Goal: Task Accomplishment & Management: Manage account settings

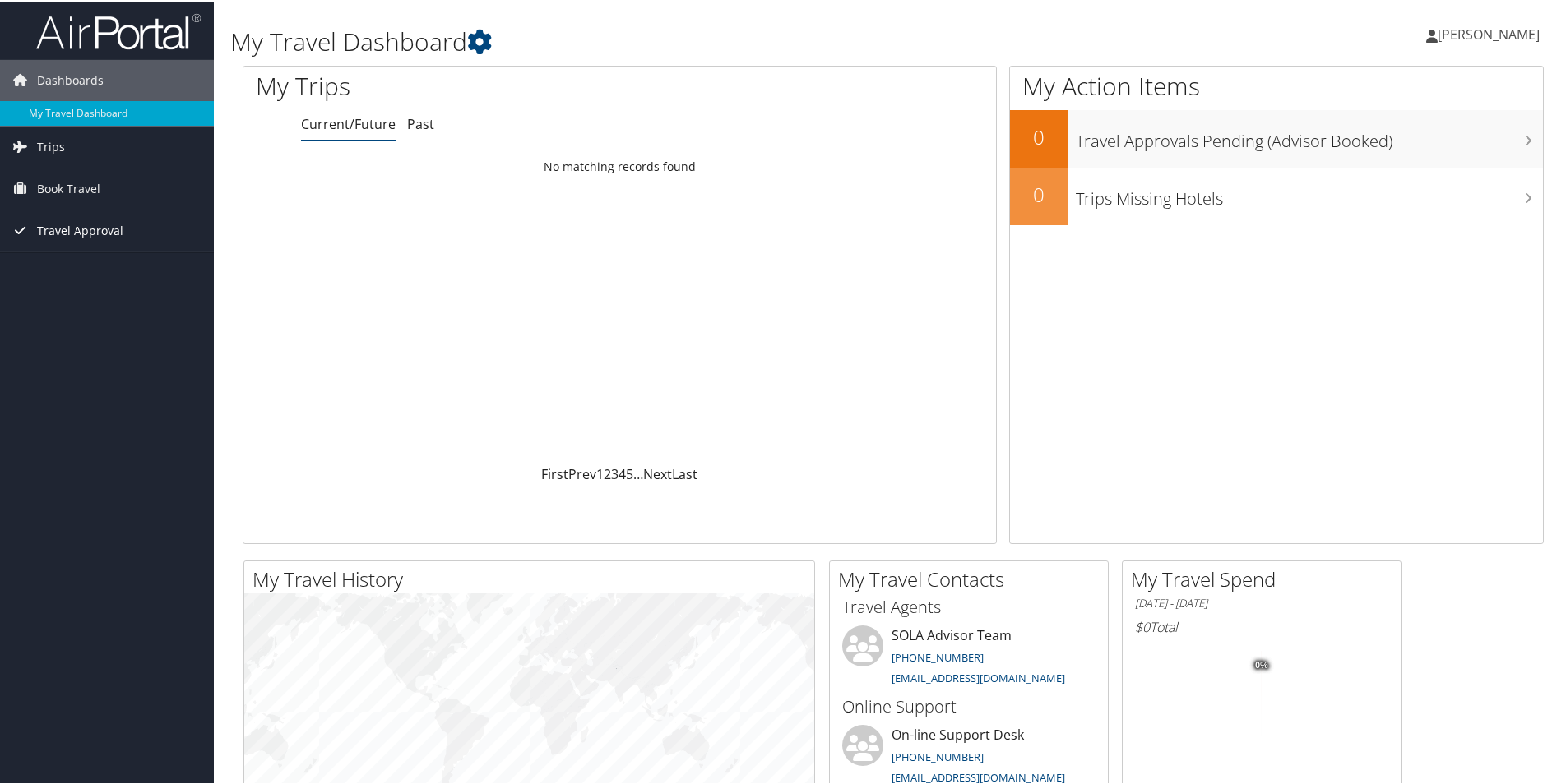
click at [102, 216] on span "Travel Approval" at bounding box center [79, 229] width 86 height 42
click at [81, 331] on link "Approvals (Beta)" at bounding box center [106, 336] width 213 height 25
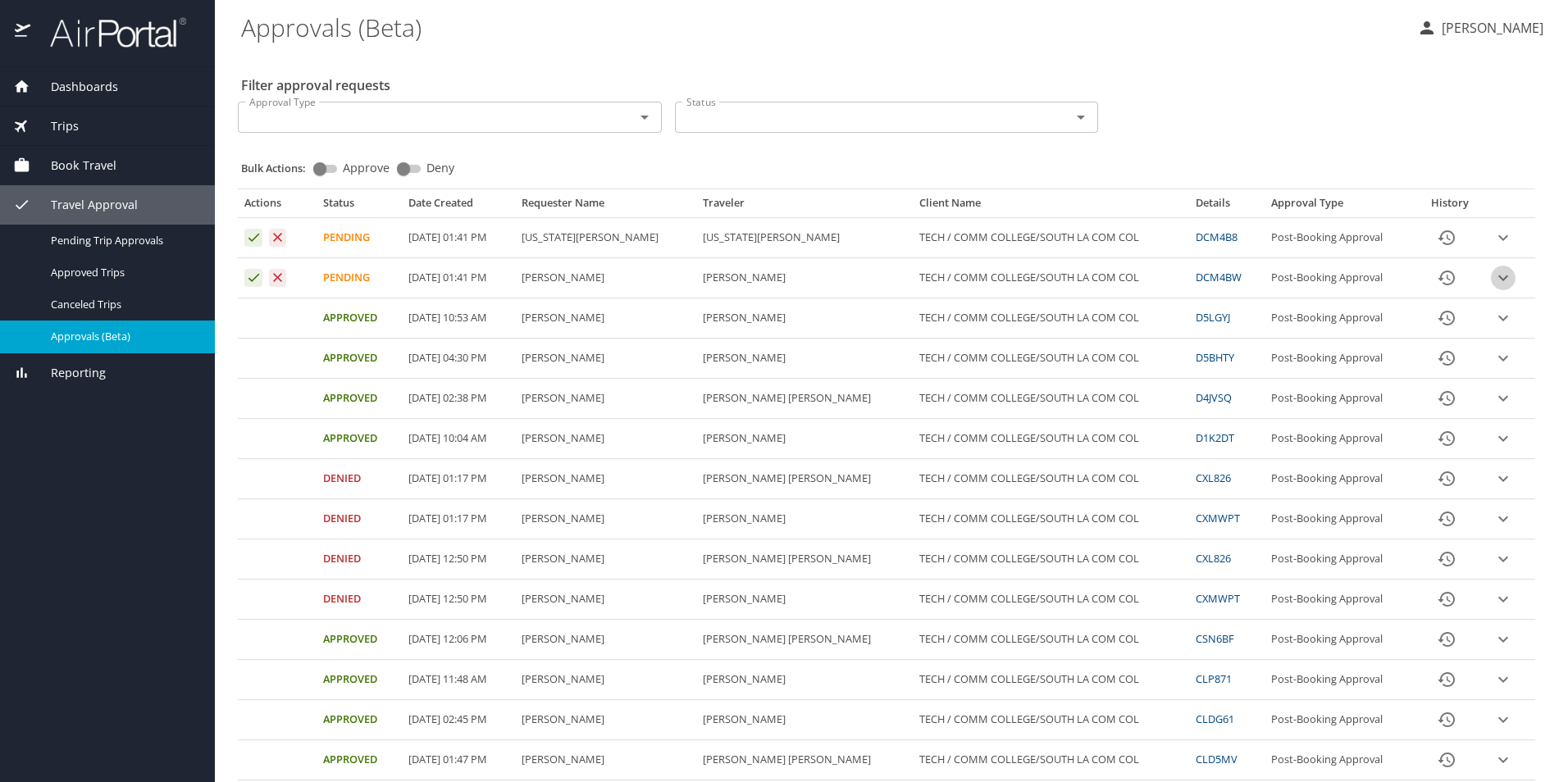
click at [1493, 274] on icon "expand row" at bounding box center [1503, 277] width 19 height 19
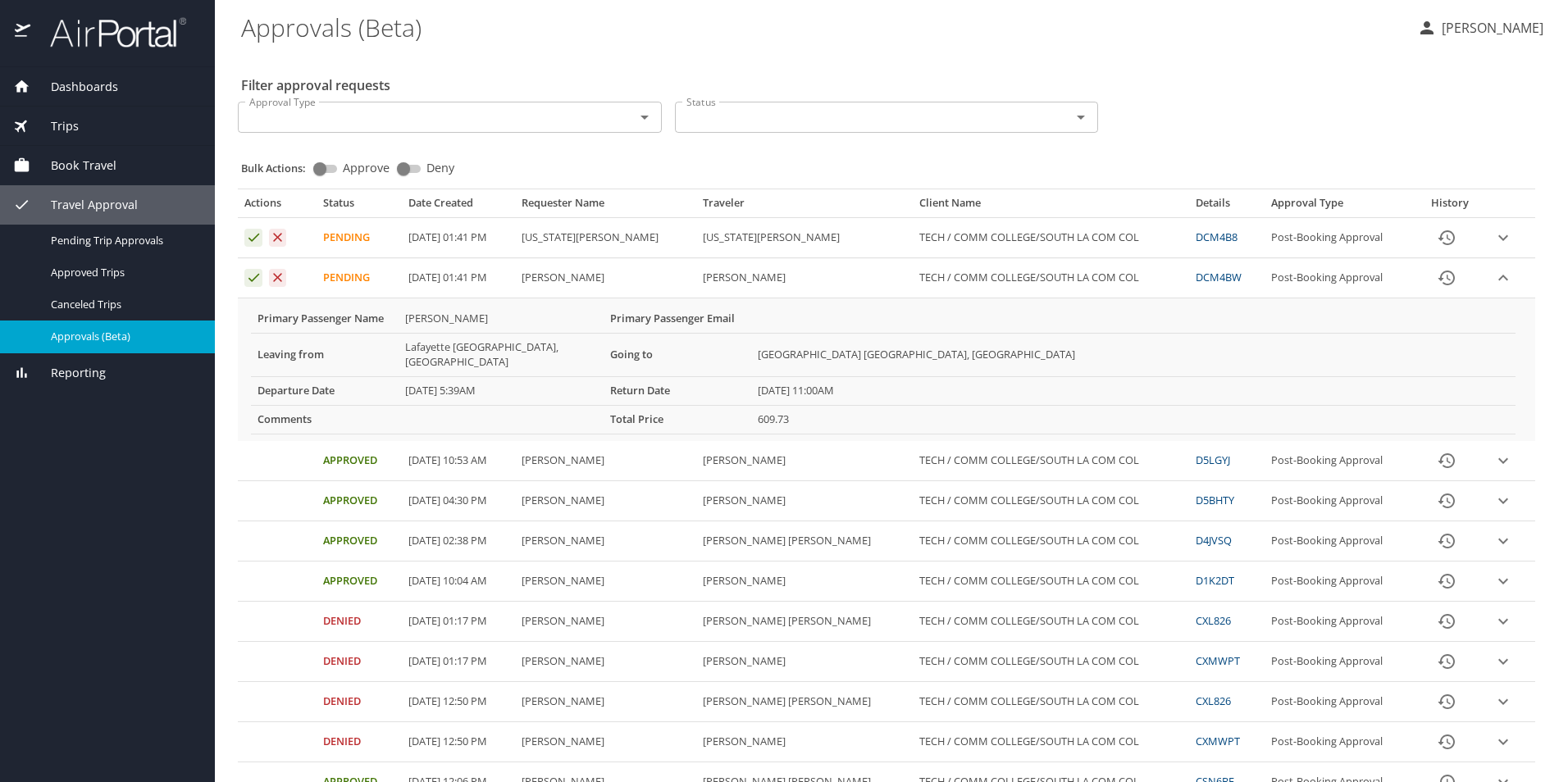
click at [1498, 235] on icon "expand row" at bounding box center [1503, 238] width 19 height 19
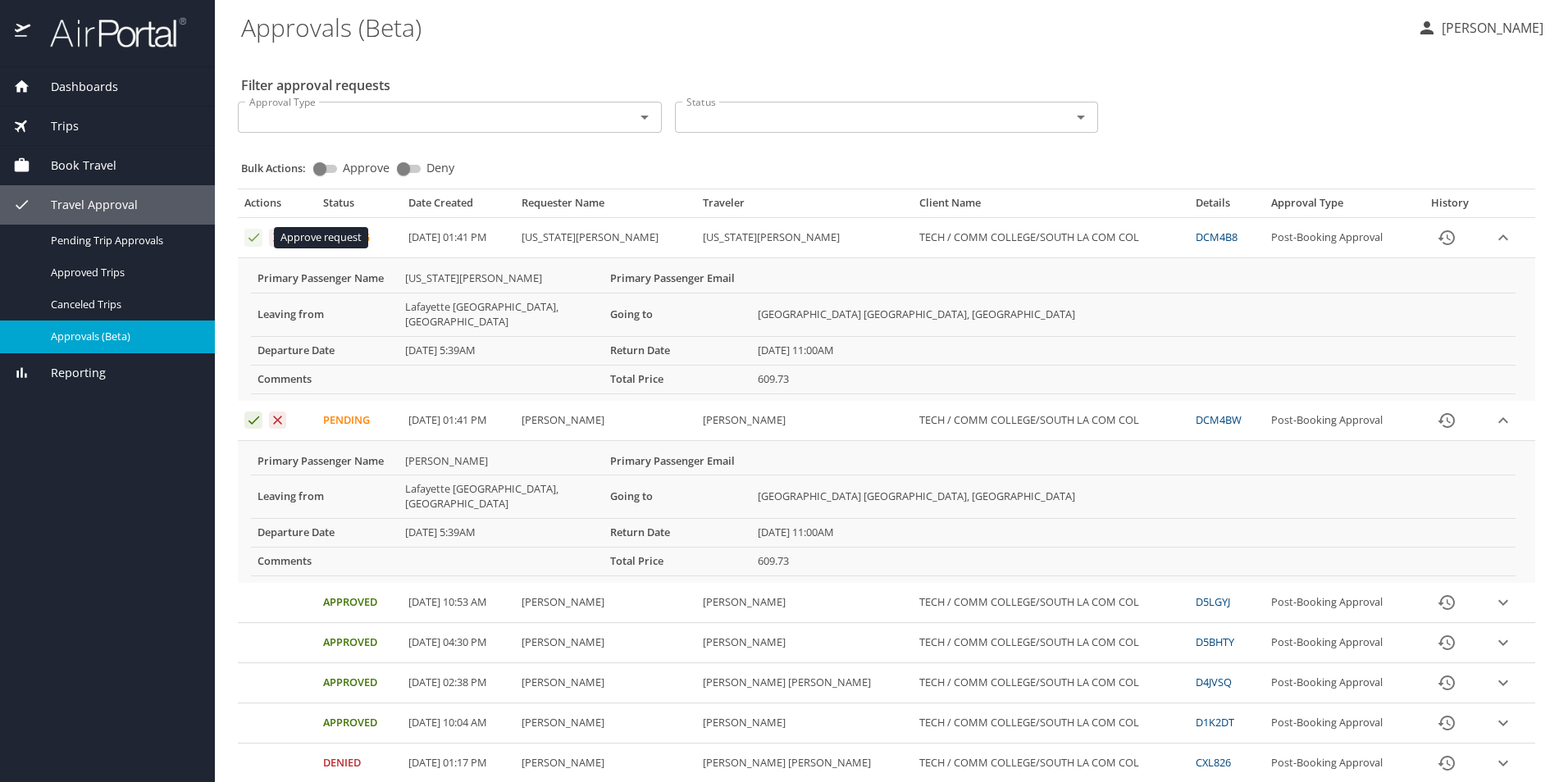
click at [255, 239] on icon "Approval table" at bounding box center [254, 238] width 11 height 8
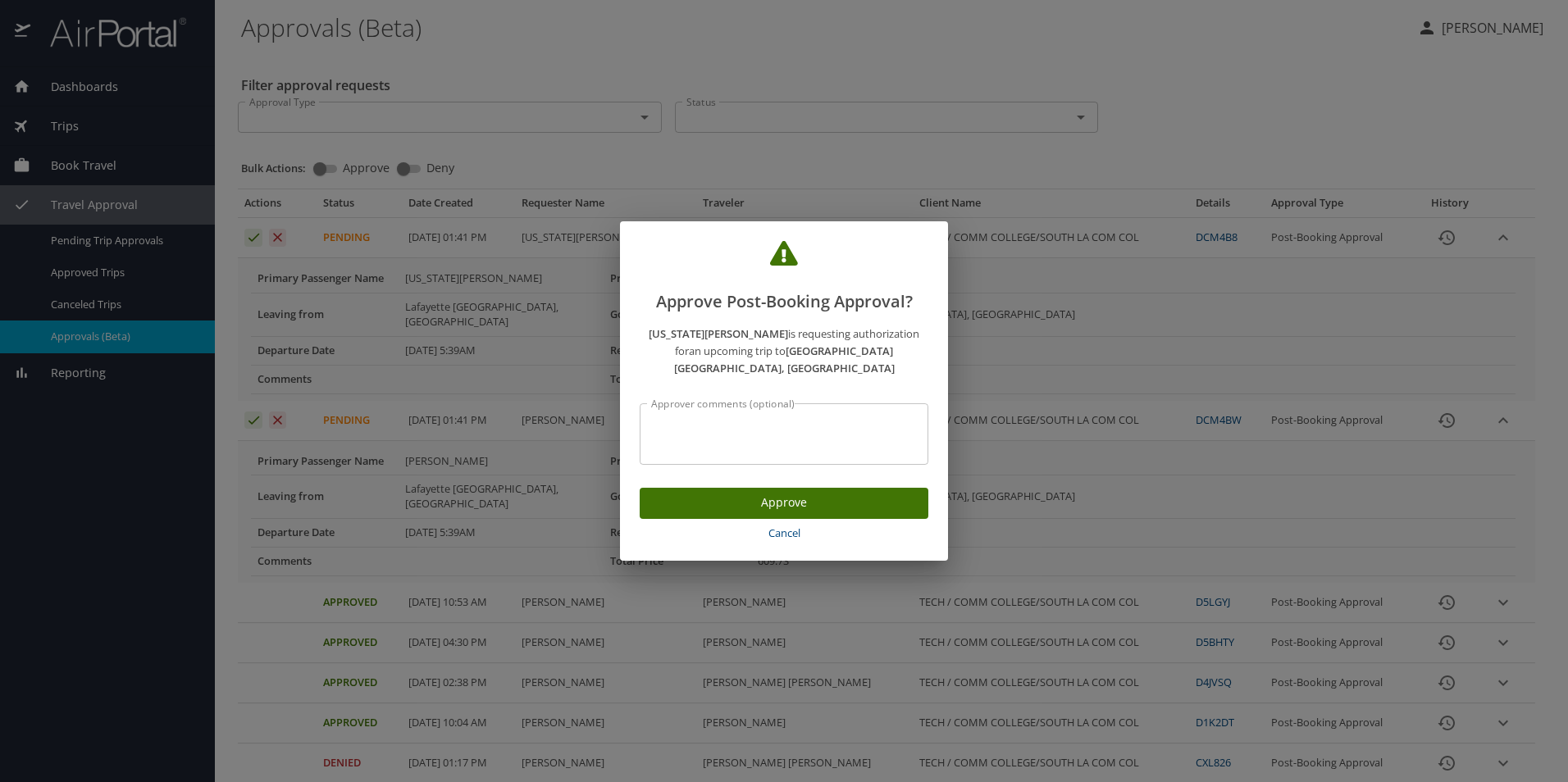
click at [749, 494] on span "Approve" at bounding box center [784, 503] width 263 height 20
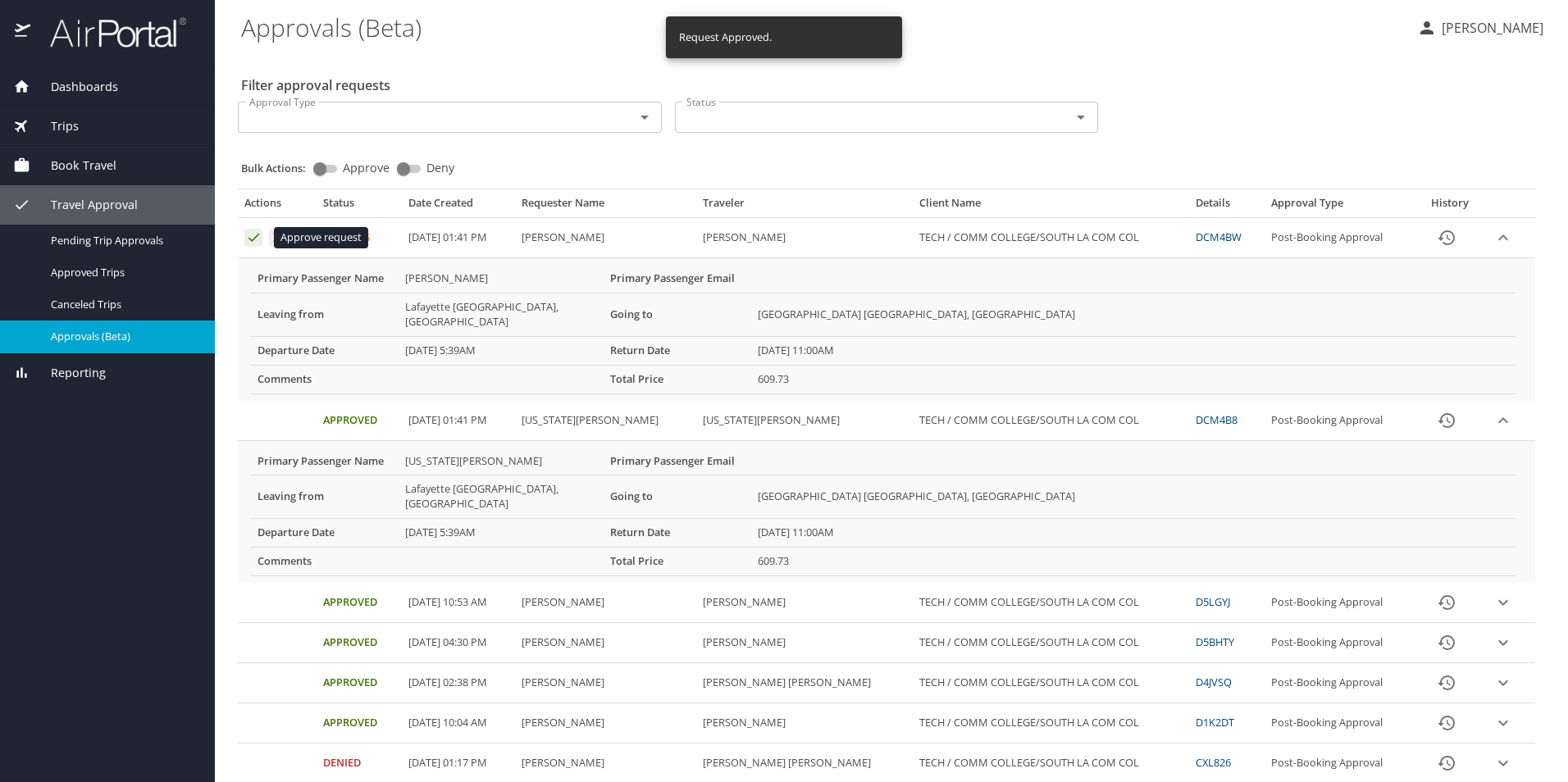
click at [253, 235] on icon "Approval table" at bounding box center [253, 237] width 16 height 16
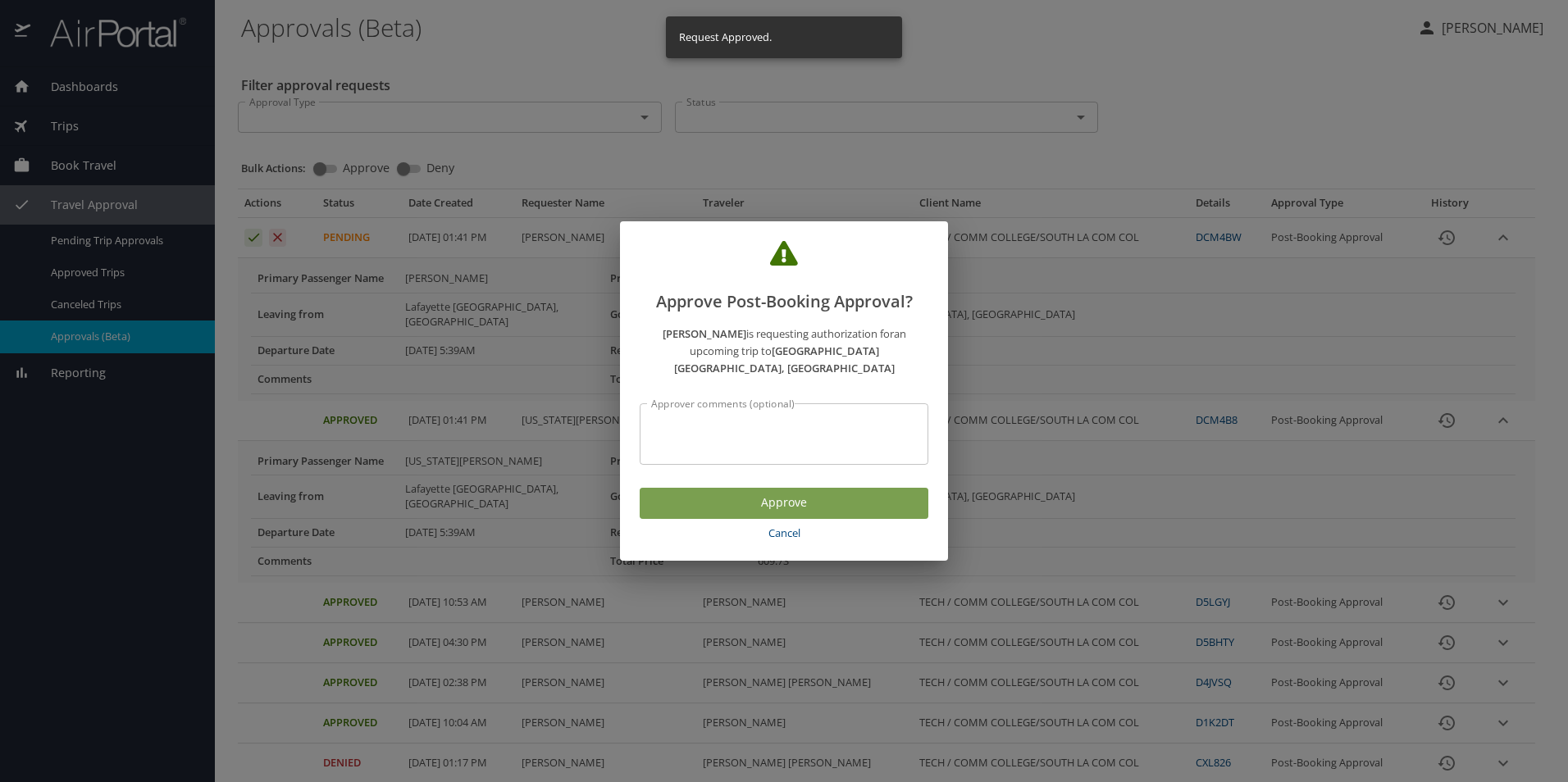
click at [701, 493] on span "Approve" at bounding box center [784, 503] width 263 height 20
